Goal: Task Accomplishment & Management: Manage account settings

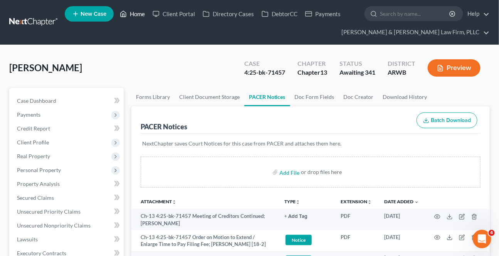
click at [127, 13] on link "Home" at bounding box center [132, 14] width 33 height 14
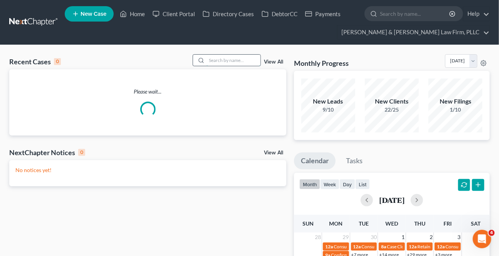
click at [229, 59] on input "search" at bounding box center [233, 60] width 54 height 11
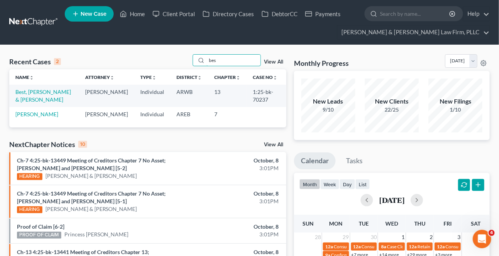
type input "bes"
click at [33, 93] on link "Best, [PERSON_NAME] & [PERSON_NAME]" at bounding box center [42, 96] width 55 height 14
select select "1"
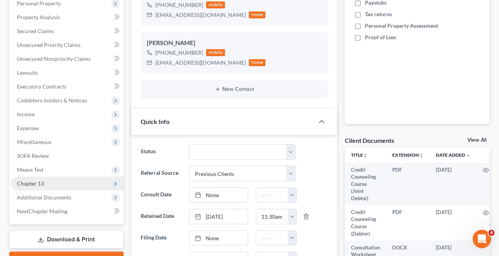
scroll to position [175, 0]
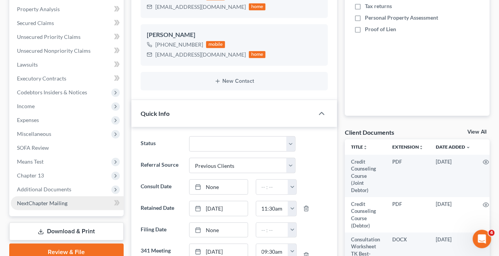
click at [50, 196] on link "NextChapter Mailing" at bounding box center [67, 203] width 113 height 14
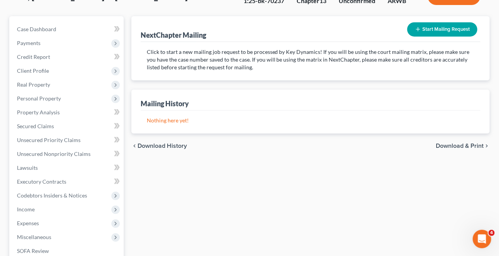
click at [52, 188] on ul "Case Dashboard Payments Invoices Payments Payments Credit Report Client Profile" at bounding box center [67, 167] width 113 height 291
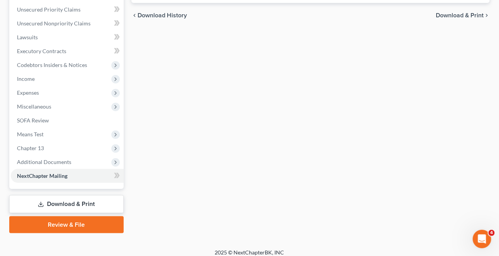
scroll to position [208, 0]
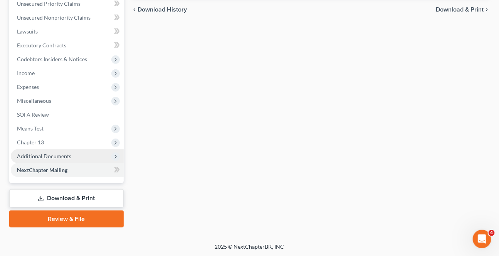
click at [65, 152] on span "Additional Documents" at bounding box center [67, 156] width 113 height 14
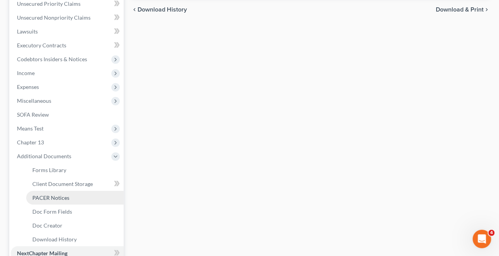
click at [54, 195] on span "PACER Notices" at bounding box center [50, 198] width 37 height 7
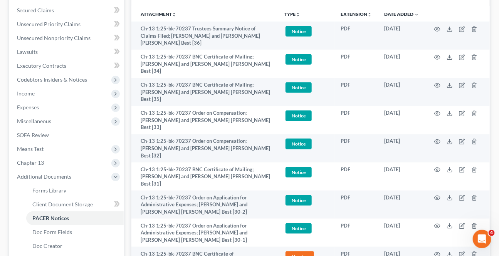
scroll to position [210, 0]
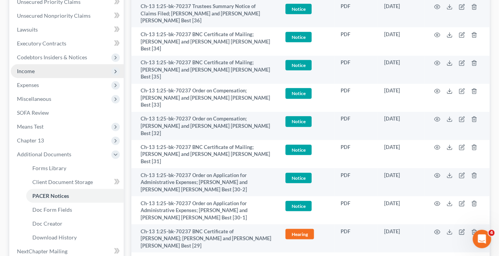
click at [31, 73] on span "Income" at bounding box center [67, 71] width 113 height 14
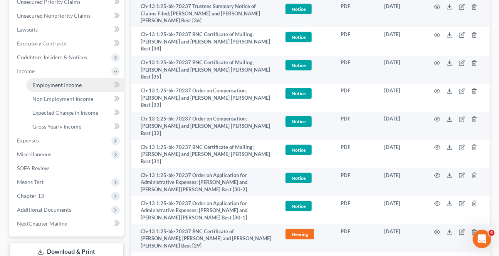
click at [41, 85] on span "Employment Income" at bounding box center [56, 85] width 49 height 7
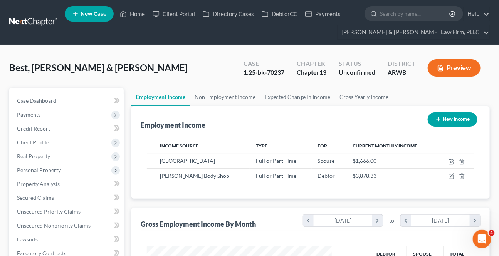
scroll to position [138, 200]
drag, startPoint x: 135, startPoint y: 10, endPoint x: 185, endPoint y: 56, distance: 67.9
click at [135, 10] on link "Home" at bounding box center [132, 14] width 33 height 14
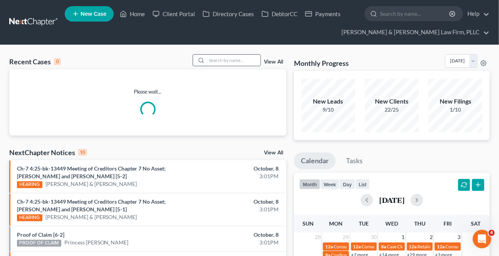
click at [247, 62] on input "search" at bounding box center [233, 60] width 54 height 11
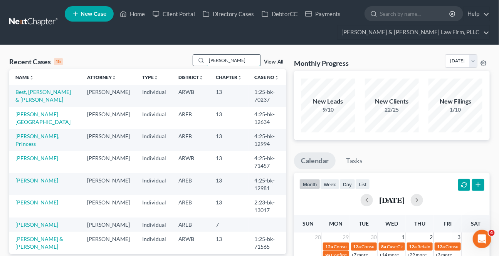
type input "[PERSON_NAME]"
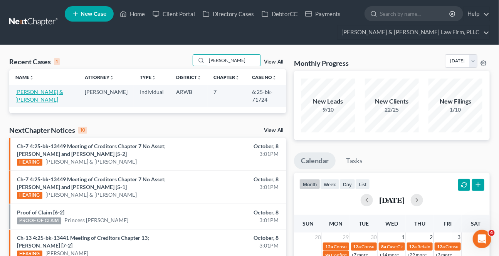
click at [34, 94] on link "[PERSON_NAME] & [PERSON_NAME]" at bounding box center [39, 96] width 48 height 14
select select "0"
select select "4"
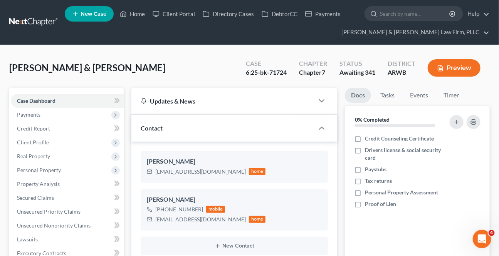
scroll to position [210, 0]
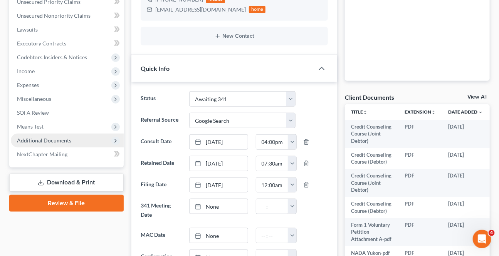
click at [82, 140] on span "Additional Documents" at bounding box center [67, 141] width 113 height 14
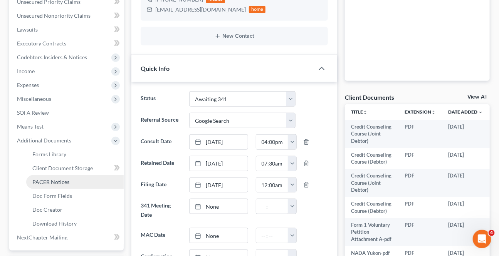
click at [50, 181] on span "PACER Notices" at bounding box center [50, 182] width 37 height 7
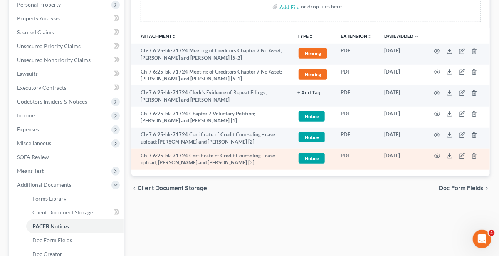
scroll to position [175, 0]
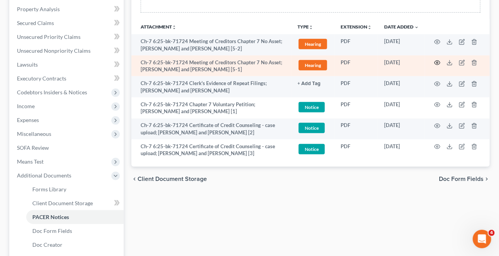
click at [435, 62] on icon "button" at bounding box center [437, 63] width 6 height 6
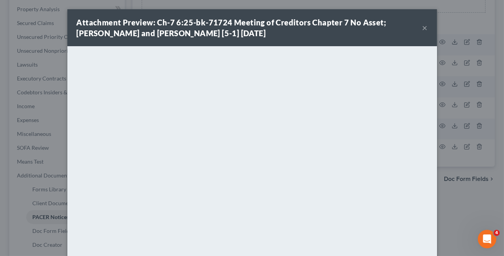
click at [424, 30] on button "×" at bounding box center [425, 27] width 5 height 9
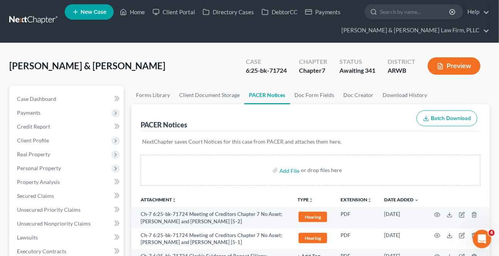
scroll to position [0, 0]
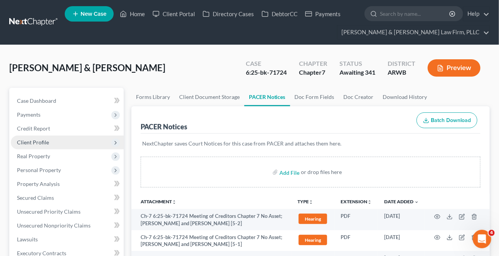
click at [38, 143] on span "Client Profile" at bounding box center [33, 142] width 32 height 7
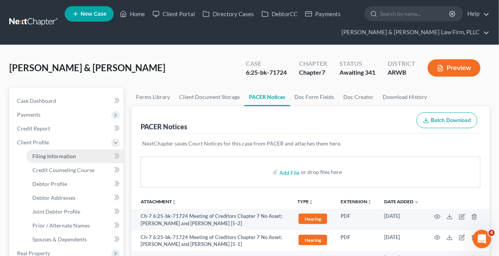
click at [46, 157] on span "Filing Information" at bounding box center [54, 156] width 44 height 7
select select "1"
select select "0"
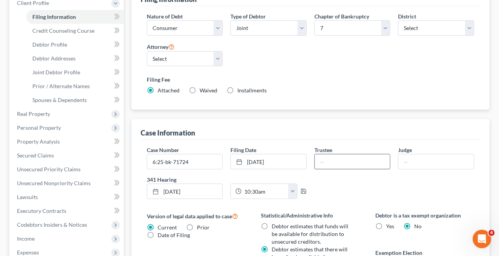
scroll to position [140, 0]
click at [366, 164] on input "text" at bounding box center [352, 161] width 75 height 15
type input "[PERSON_NAME]"
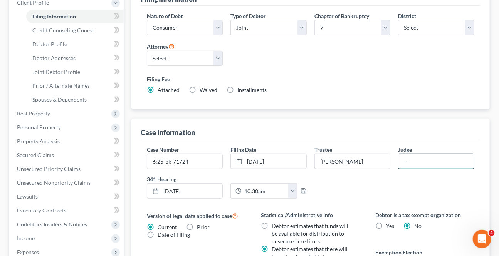
click at [411, 157] on input "text" at bounding box center [435, 161] width 75 height 15
type input "[PERSON_NAME]"
drag, startPoint x: 429, startPoint y: 182, endPoint x: 418, endPoint y: 186, distance: 12.1
click at [428, 181] on div "Case Number 6:25-bk-71724 Filing Date [DATE] close Date [DATE] Time 12:00 AM ch…" at bounding box center [310, 175] width 335 height 59
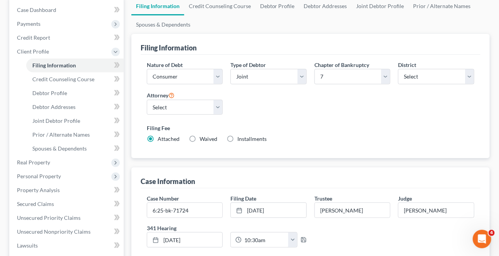
scroll to position [210, 0]
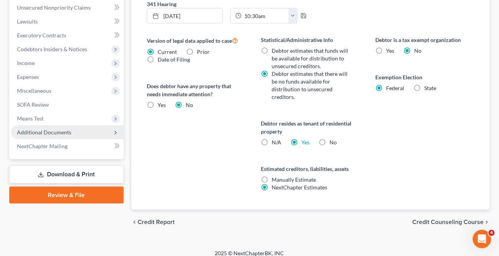
click at [47, 131] on span "Additional Documents" at bounding box center [44, 132] width 54 height 7
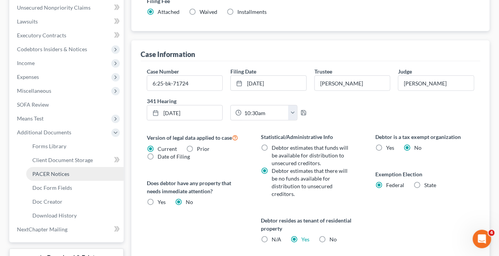
click at [51, 171] on span "PACER Notices" at bounding box center [50, 174] width 37 height 7
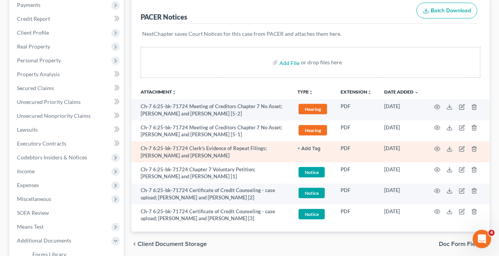
scroll to position [140, 0]
